Goal: Task Accomplishment & Management: Manage account settings

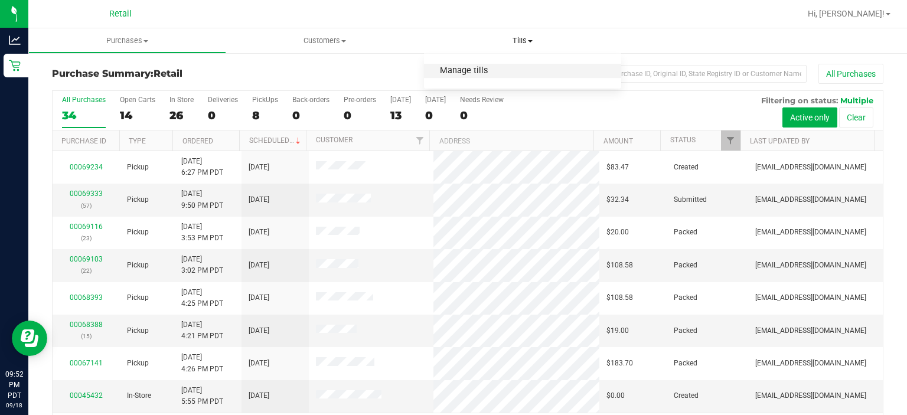
click at [468, 71] on span "Manage tills" at bounding box center [464, 71] width 80 height 10
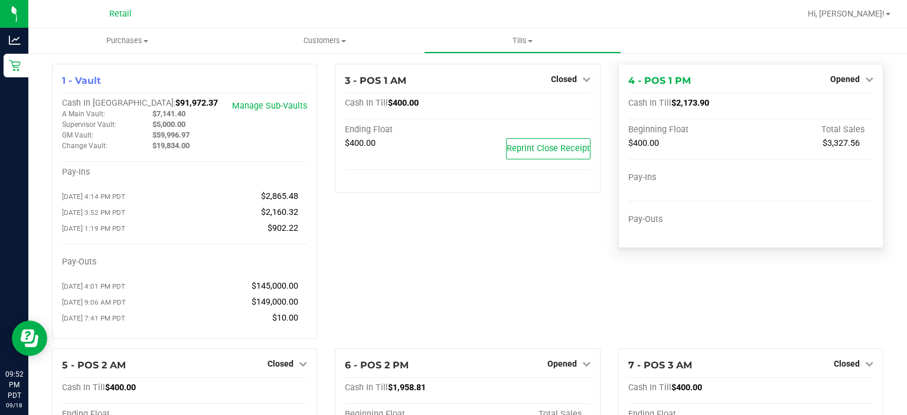
click at [842, 74] on div "Opened" at bounding box center [851, 79] width 43 height 14
click at [851, 80] on link "Opened" at bounding box center [851, 78] width 43 height 9
click at [843, 107] on link "Close Till" at bounding box center [846, 103] width 32 height 9
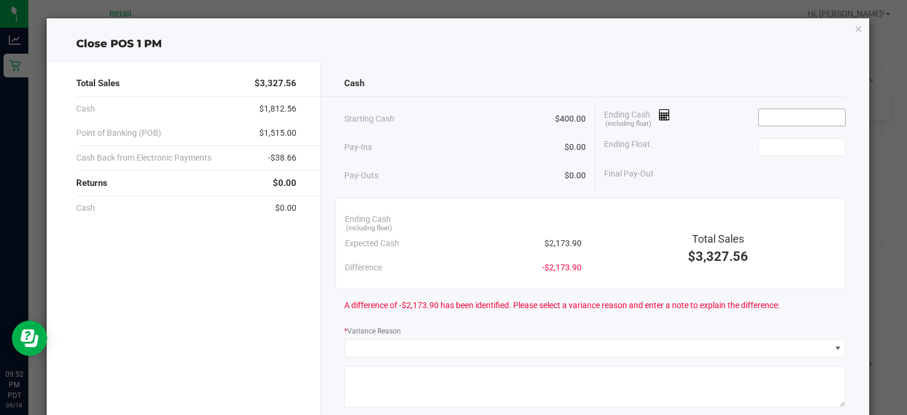
click at [784, 112] on input at bounding box center [802, 117] width 87 height 17
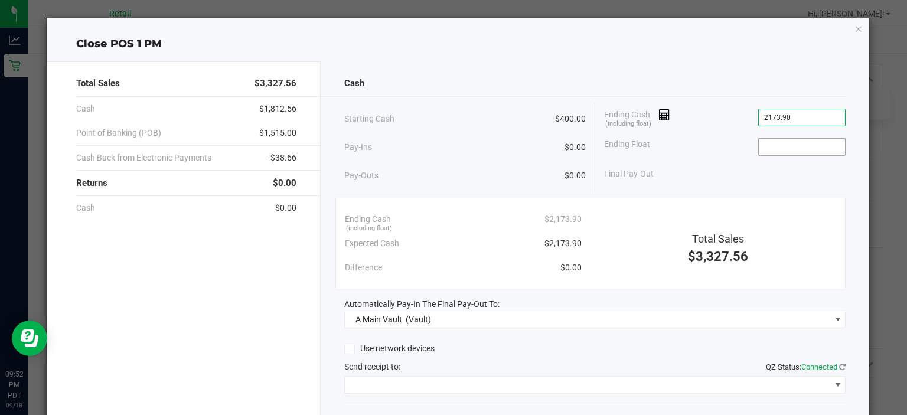
click at [767, 142] on input at bounding box center [802, 147] width 87 height 17
type input "$2,173.90"
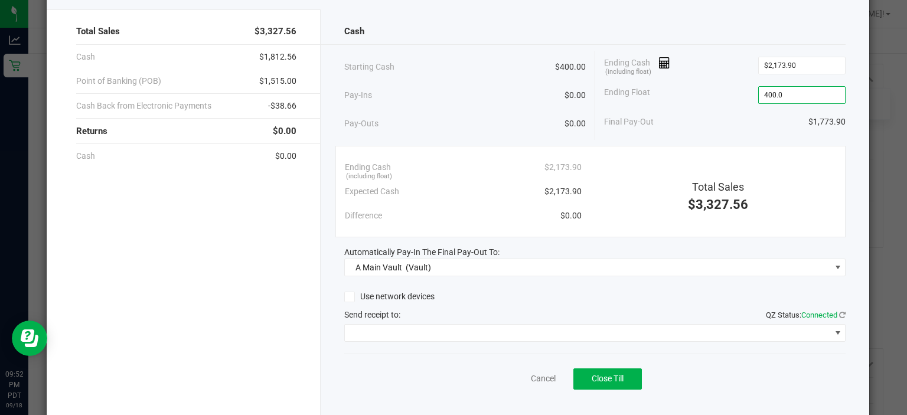
scroll to position [73, 0]
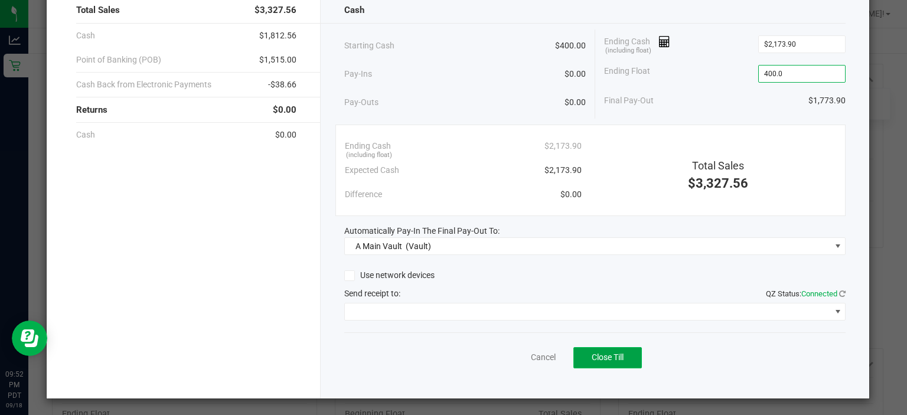
click at [605, 347] on button "Close Till" at bounding box center [608, 357] width 69 height 21
type input "$400.00"
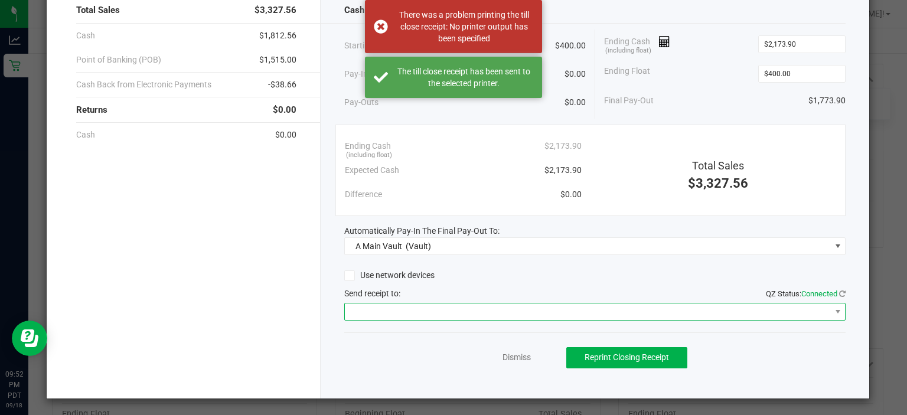
click at [382, 304] on span at bounding box center [588, 312] width 486 height 17
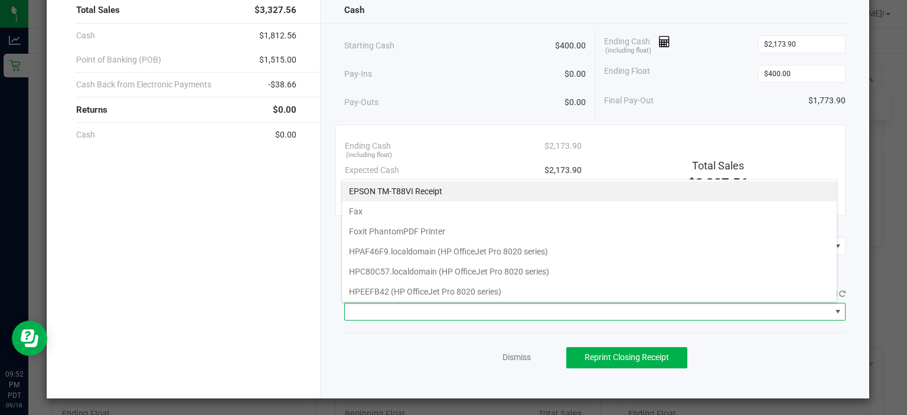
scroll to position [17, 496]
click at [423, 185] on Receipt "EPSON TM-T88VI Receipt" at bounding box center [589, 191] width 495 height 20
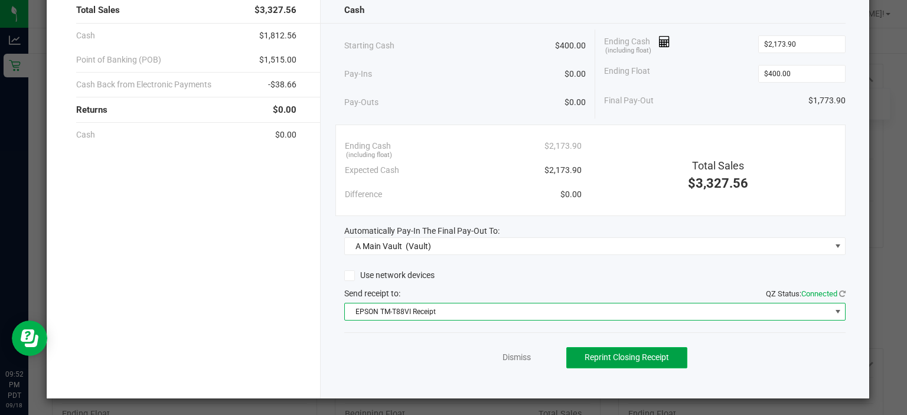
click at [636, 353] on span "Reprint Closing Receipt" at bounding box center [627, 357] width 84 height 9
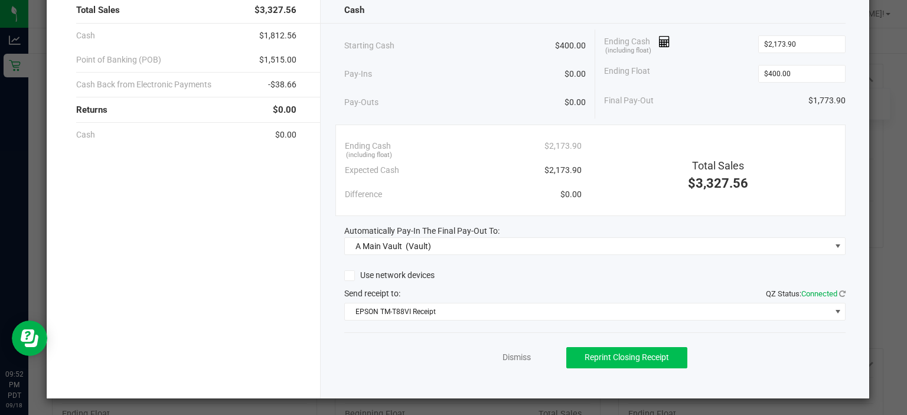
scroll to position [0, 0]
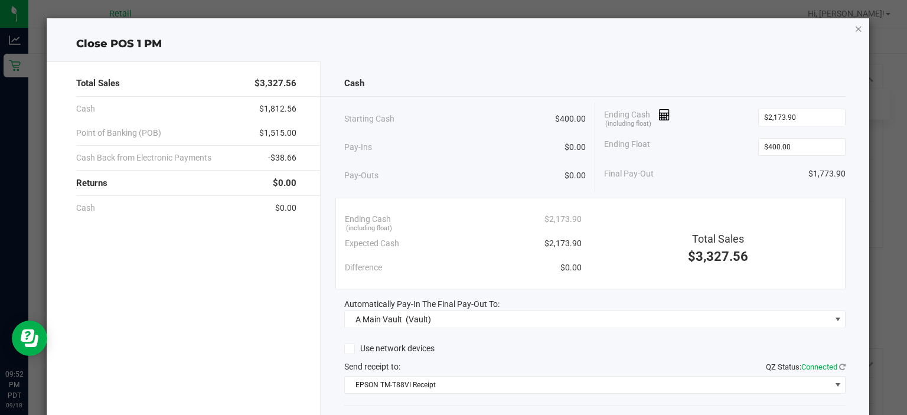
click at [855, 29] on icon "button" at bounding box center [859, 28] width 8 height 14
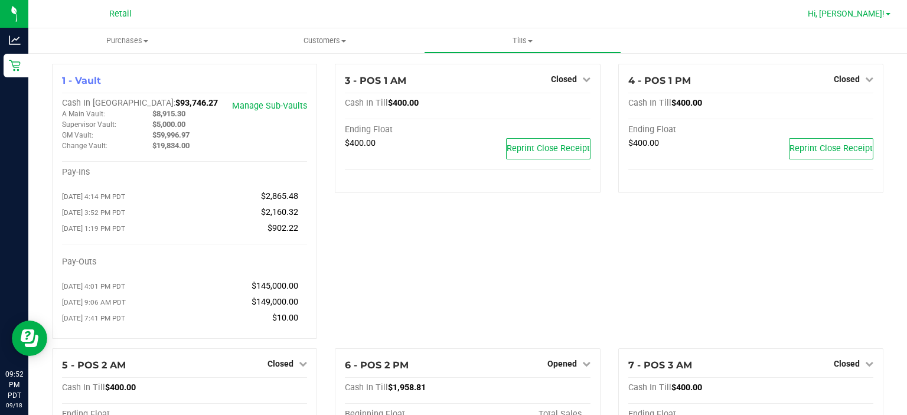
click at [887, 14] on span at bounding box center [888, 14] width 5 height 2
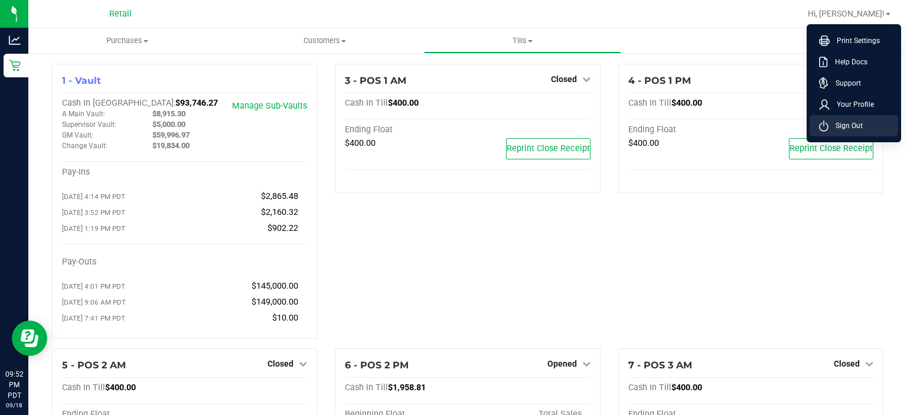
click at [846, 126] on span "Sign Out" at bounding box center [846, 126] width 34 height 12
